Goal: Task Accomplishment & Management: Manage account settings

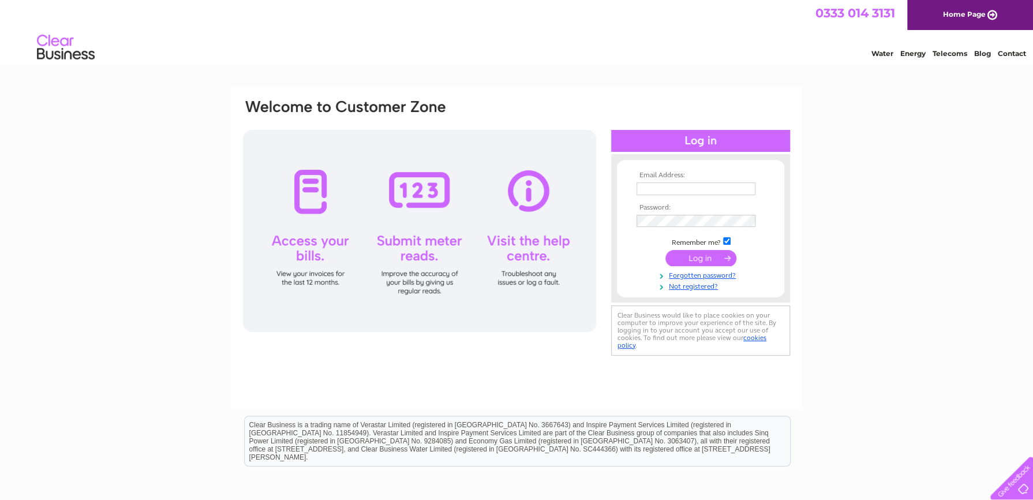
click at [689, 186] on input "text" at bounding box center [696, 188] width 119 height 13
type input "audrey.fraser3@nhs.scot"
click at [665, 251] on input "submit" at bounding box center [700, 259] width 71 height 16
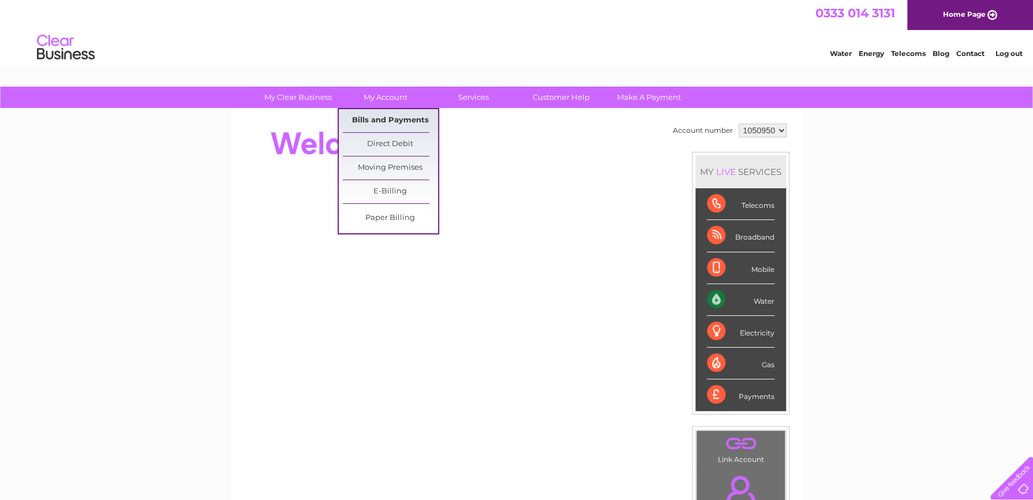
click at [379, 114] on link "Bills and Payments" at bounding box center [390, 120] width 95 height 23
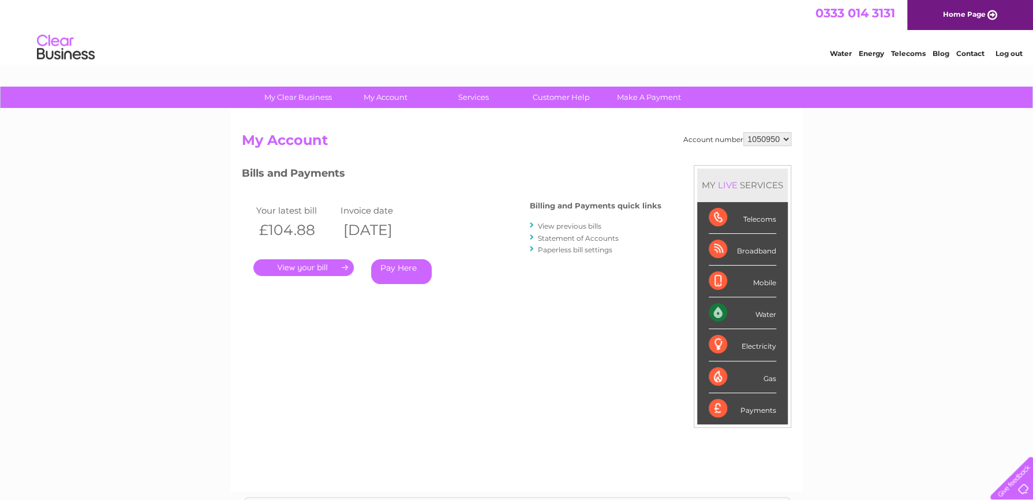
click at [321, 270] on link "." at bounding box center [303, 267] width 100 height 17
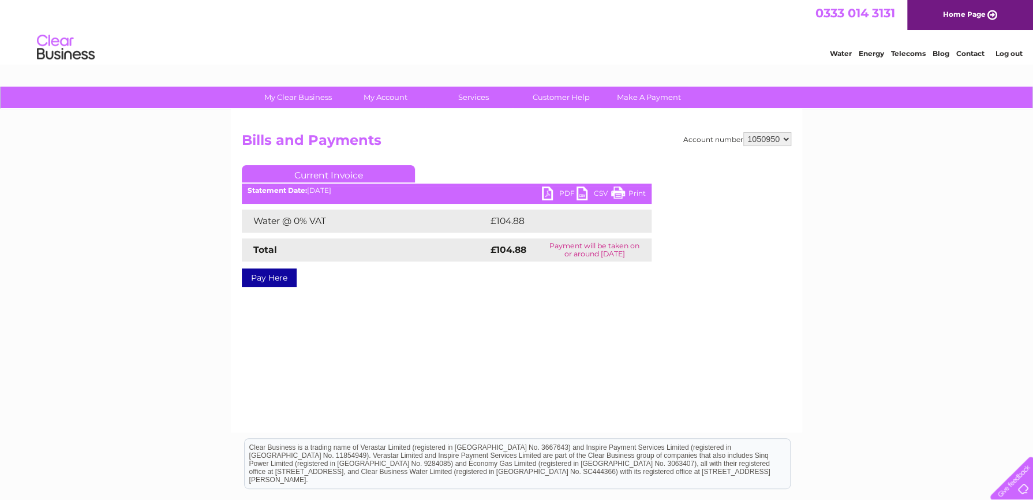
click at [551, 190] on link "PDF" at bounding box center [559, 194] width 35 height 17
click at [1005, 54] on link "Log out" at bounding box center [1008, 53] width 27 height 9
